Goal: Task Accomplishment & Management: Manage account settings

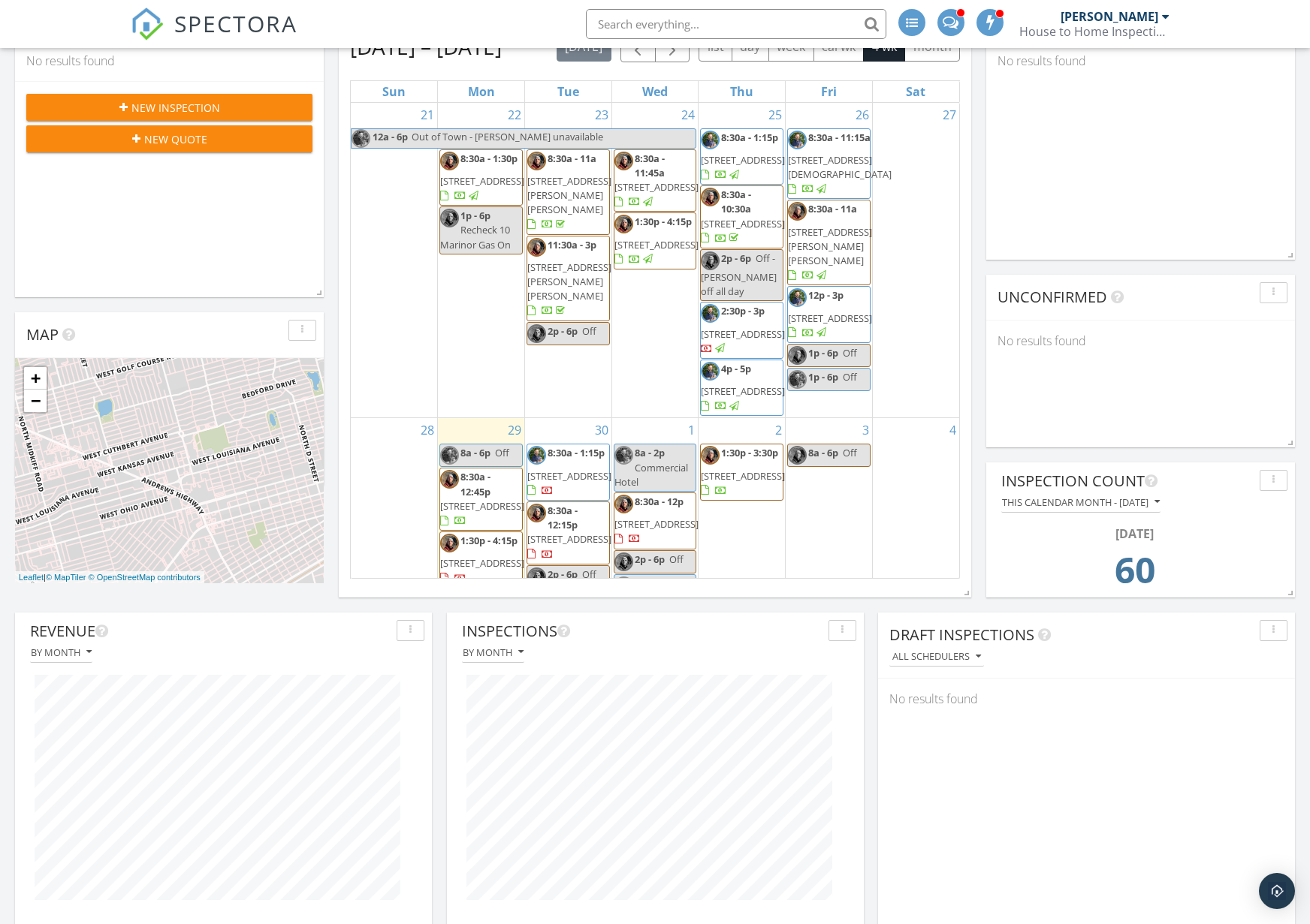
scroll to position [1592, 1311]
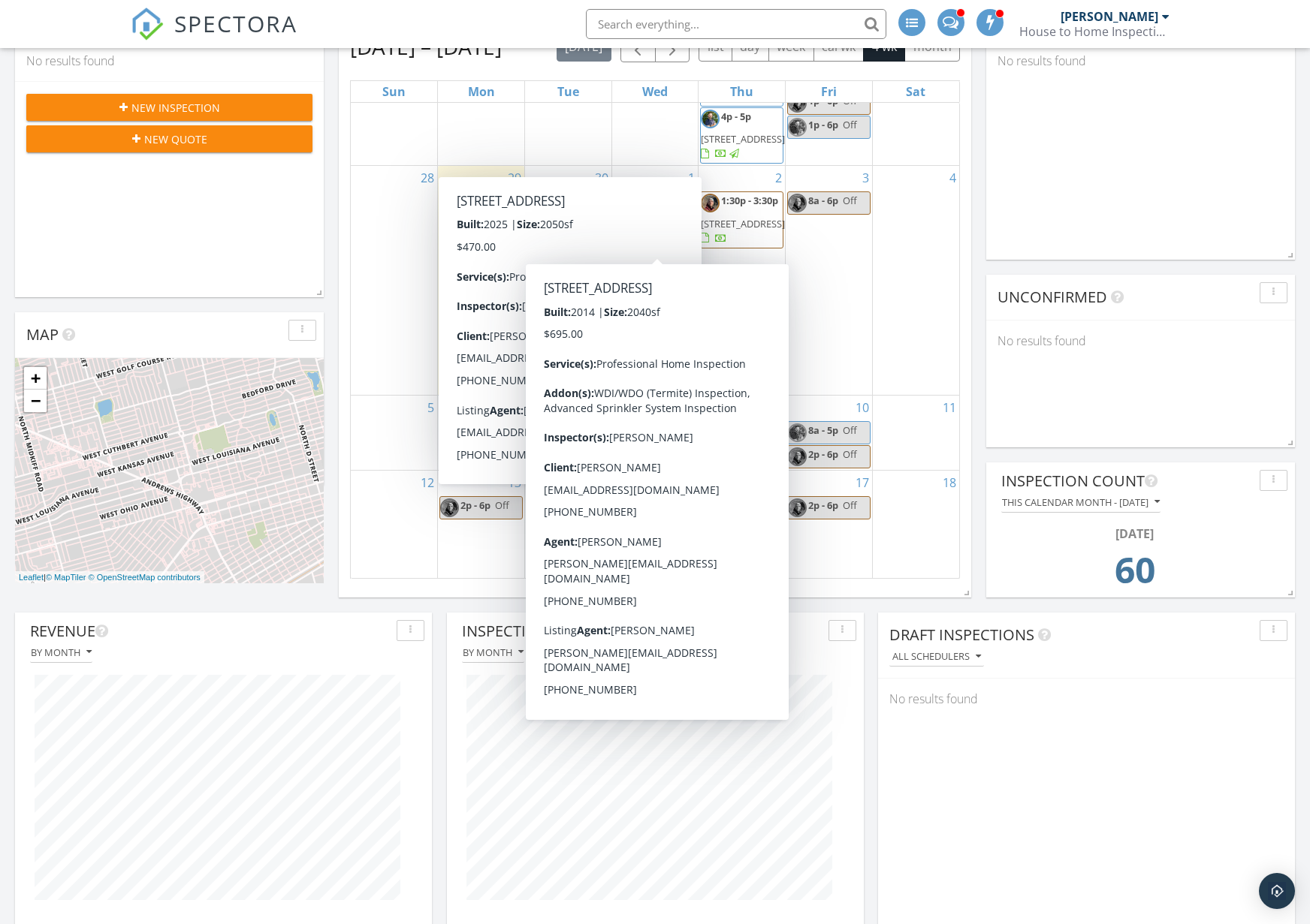
click at [1158, 21] on div "[PERSON_NAME]" at bounding box center [1115, 16] width 109 height 15
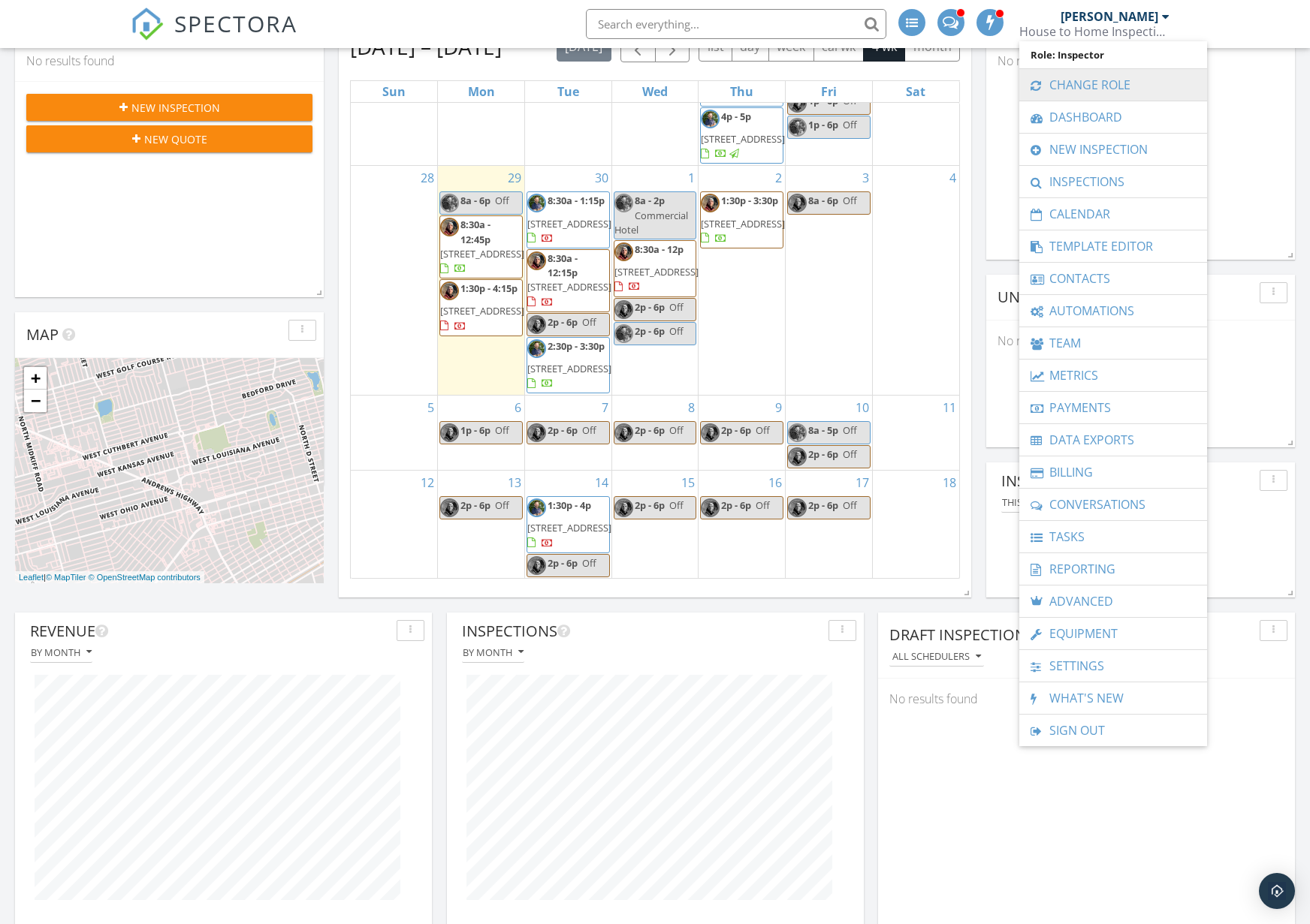
click at [1119, 81] on link "Change Role" at bounding box center [1112, 84] width 173 height 31
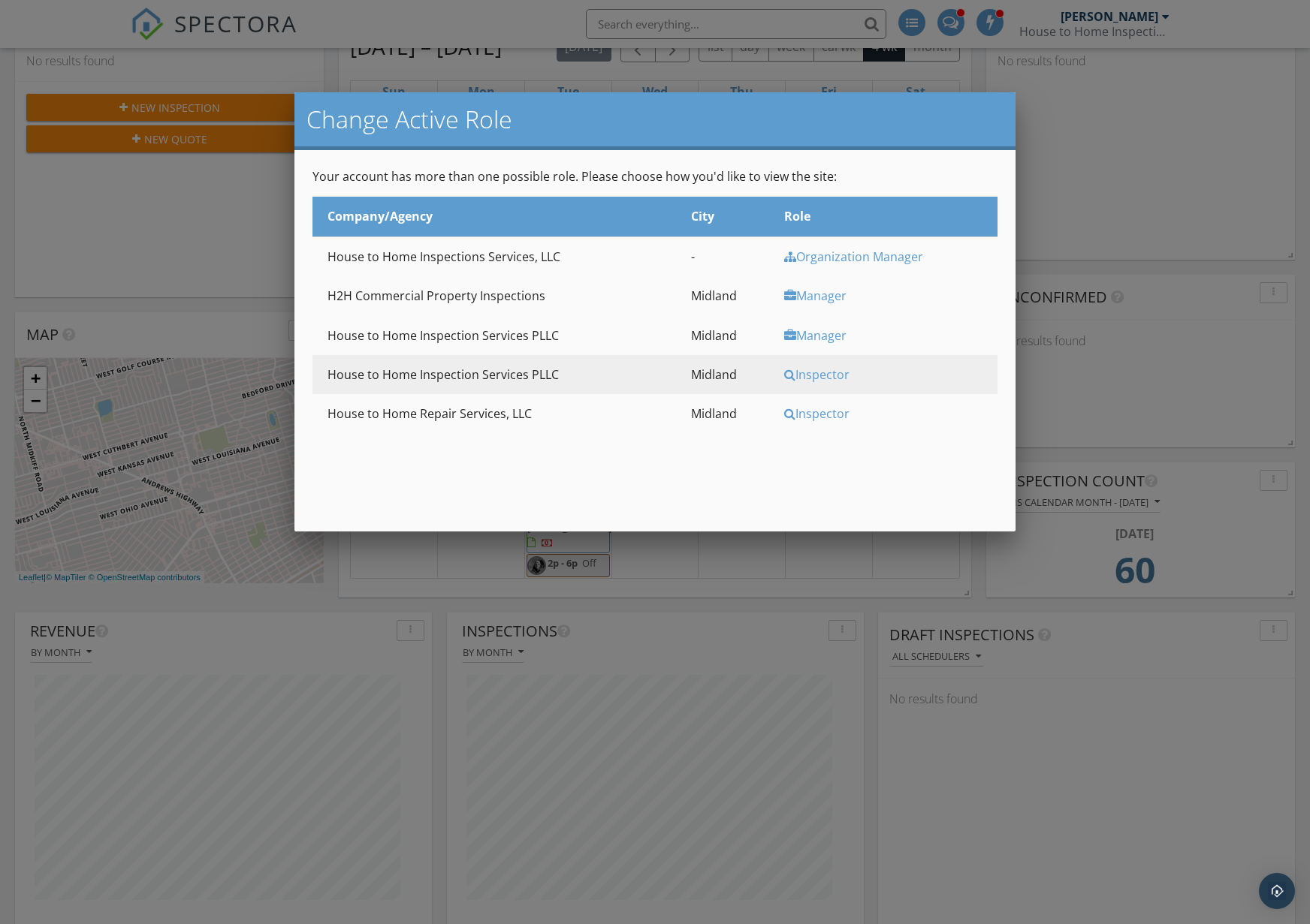
click at [815, 292] on div "Manager" at bounding box center [888, 295] width 208 height 16
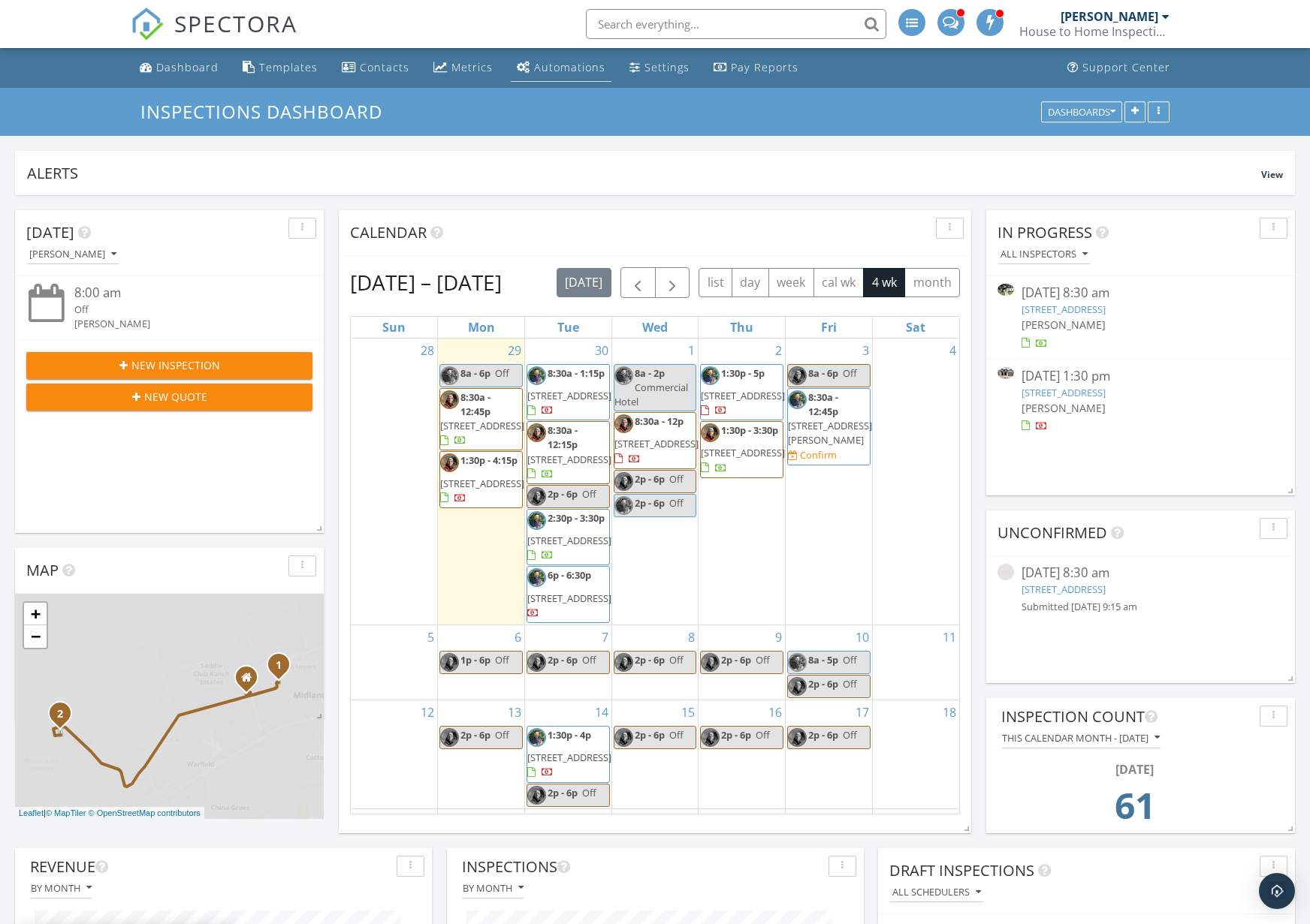
scroll to position [323, 417]
click at [558, 67] on div "Automations" at bounding box center [570, 67] width 72 height 14
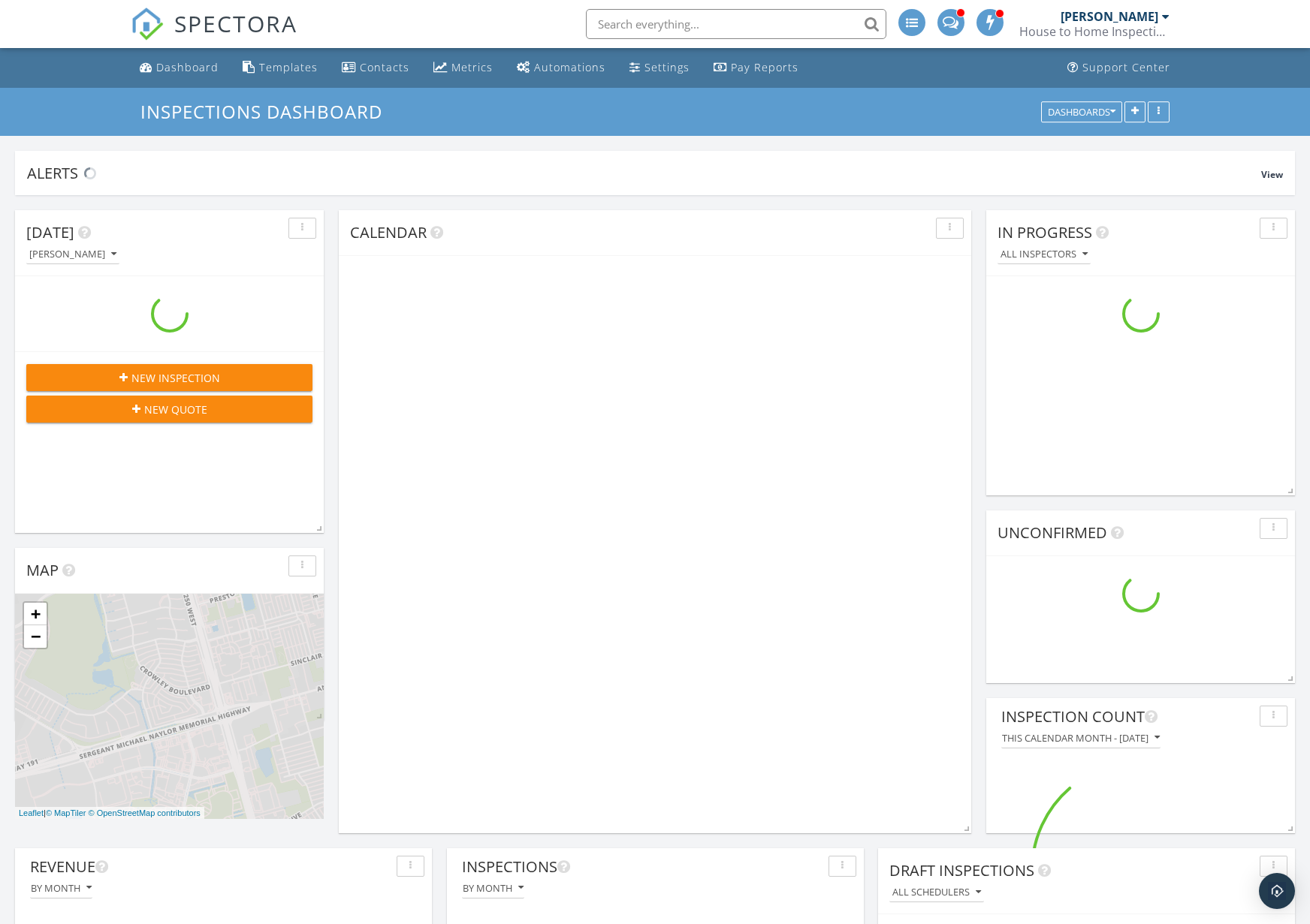
click at [1127, 20] on div "[PERSON_NAME]" at bounding box center [1109, 16] width 98 height 15
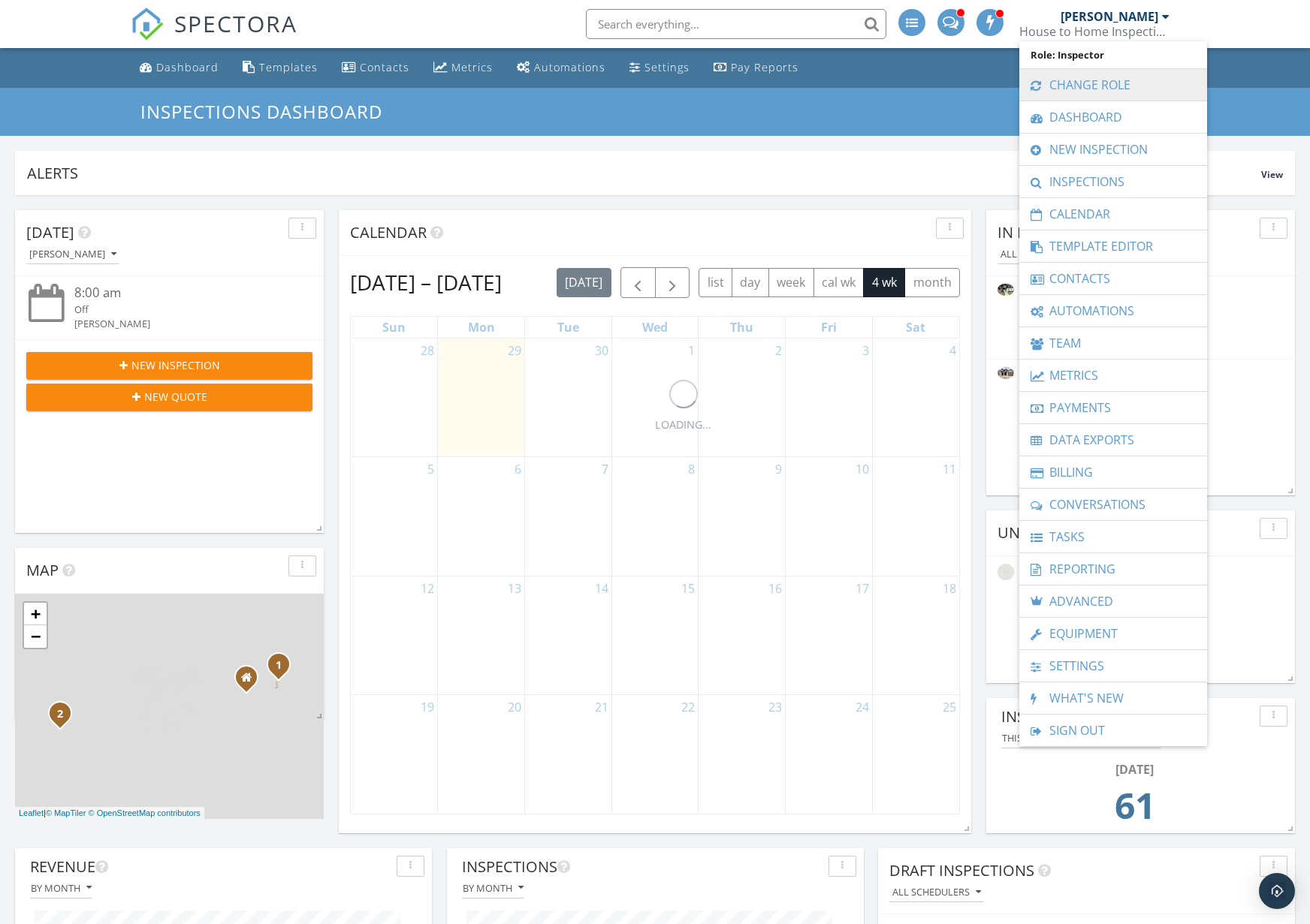
scroll to position [323, 417]
click at [1117, 77] on link "Change Role" at bounding box center [1112, 84] width 173 height 31
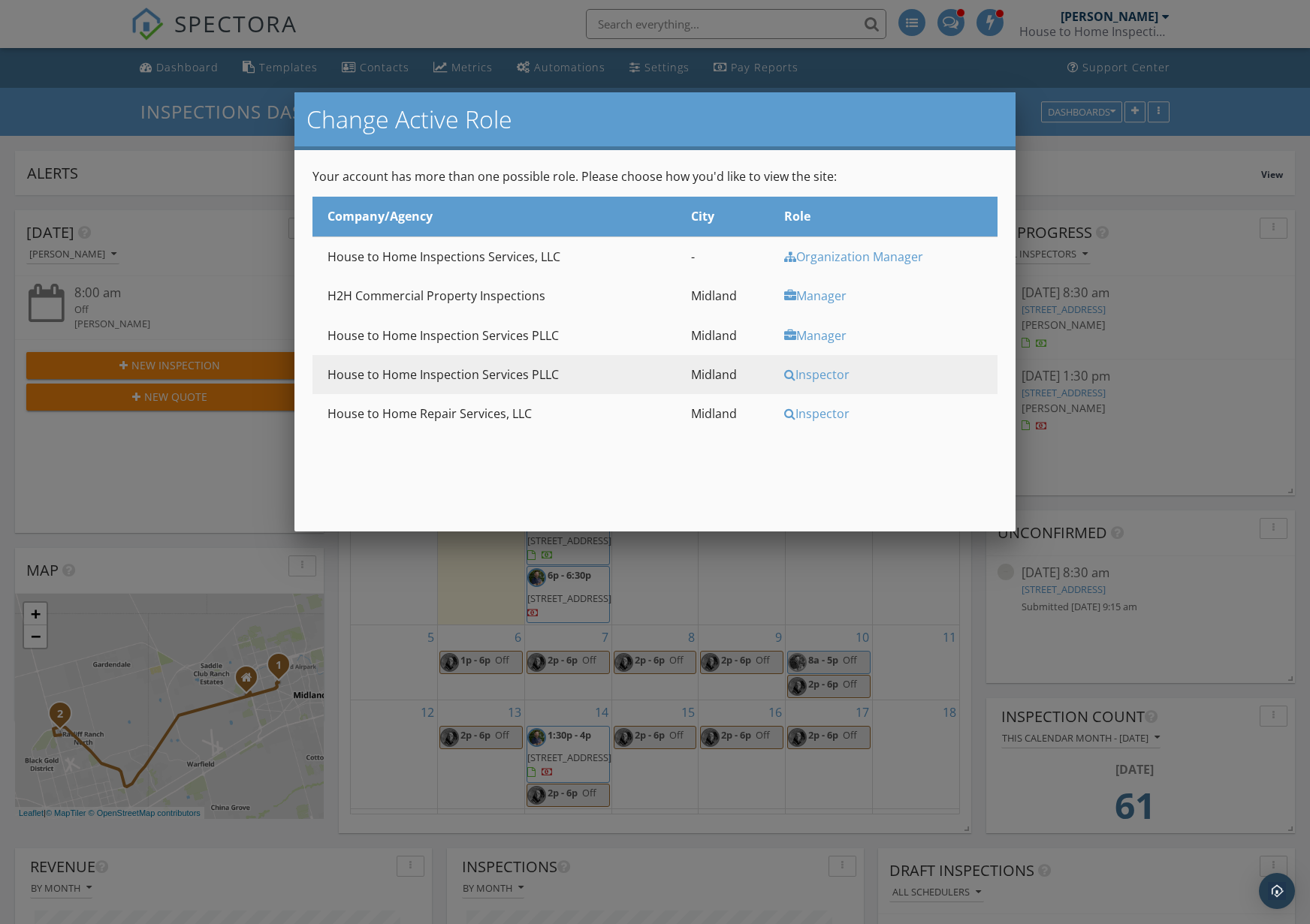
click at [831, 293] on div "Manager" at bounding box center [888, 295] width 208 height 16
